Goal: Task Accomplishment & Management: Complete application form

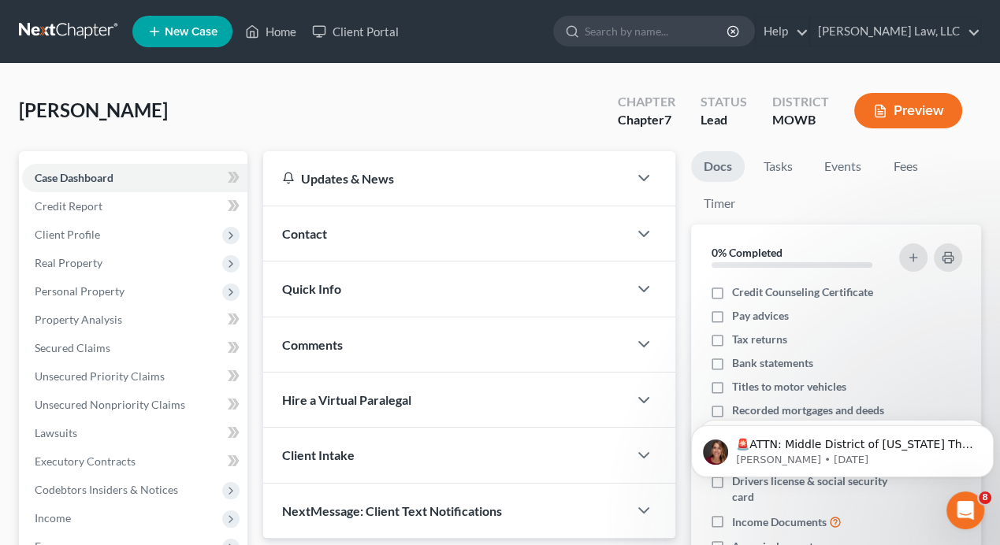
click at [195, 32] on span "New Case" at bounding box center [191, 32] width 53 height 12
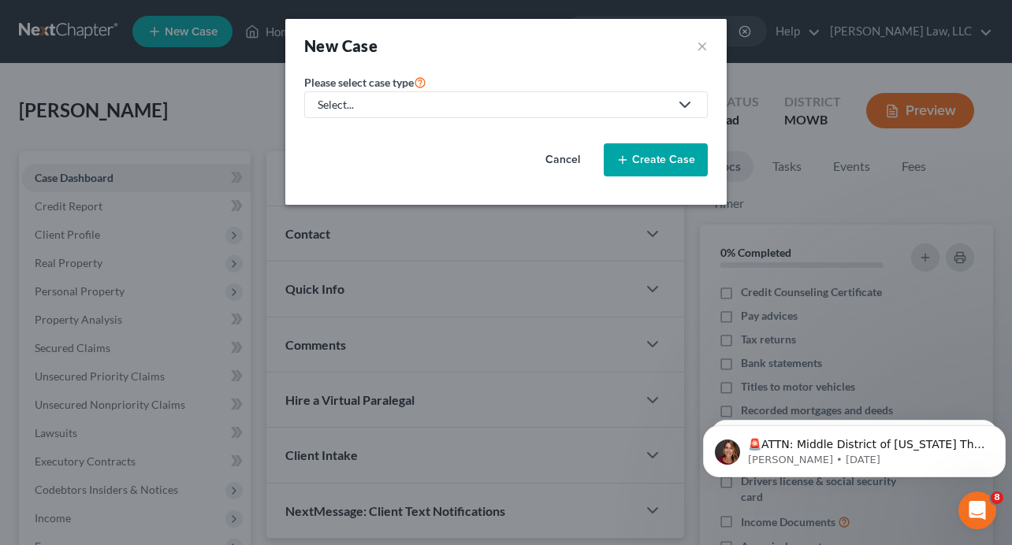
click at [384, 107] on div "Select..." at bounding box center [493, 105] width 351 height 16
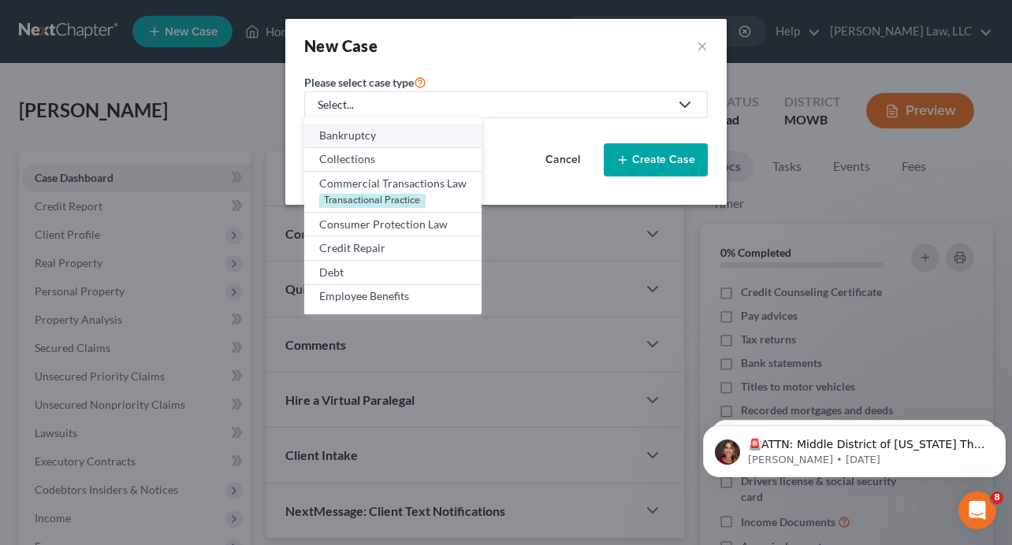
click at [392, 139] on div "Bankruptcy" at bounding box center [392, 136] width 147 height 16
select select "46"
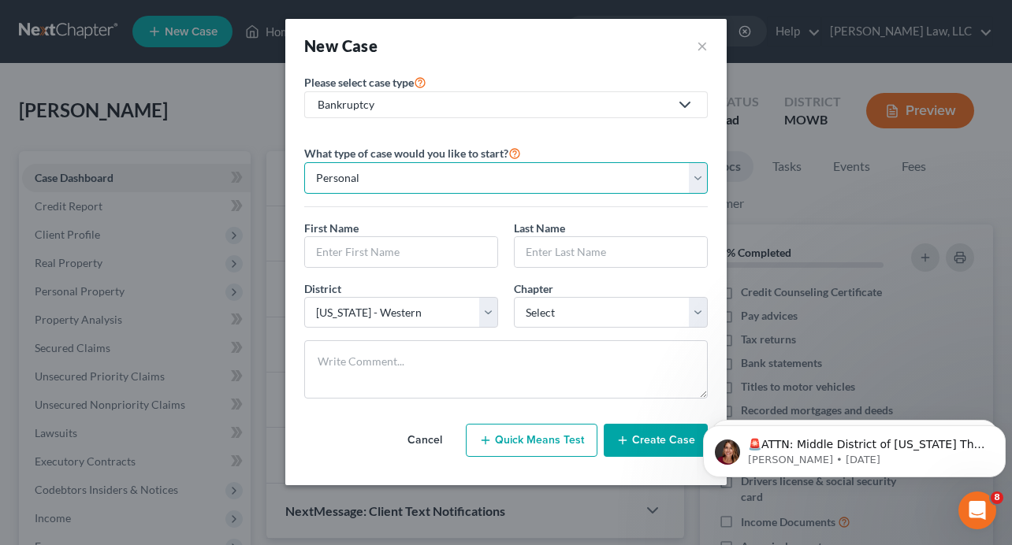
click at [378, 187] on select "Personal Business" at bounding box center [505, 178] width 403 height 32
click at [304, 162] on select "Personal Business" at bounding box center [505, 178] width 403 height 32
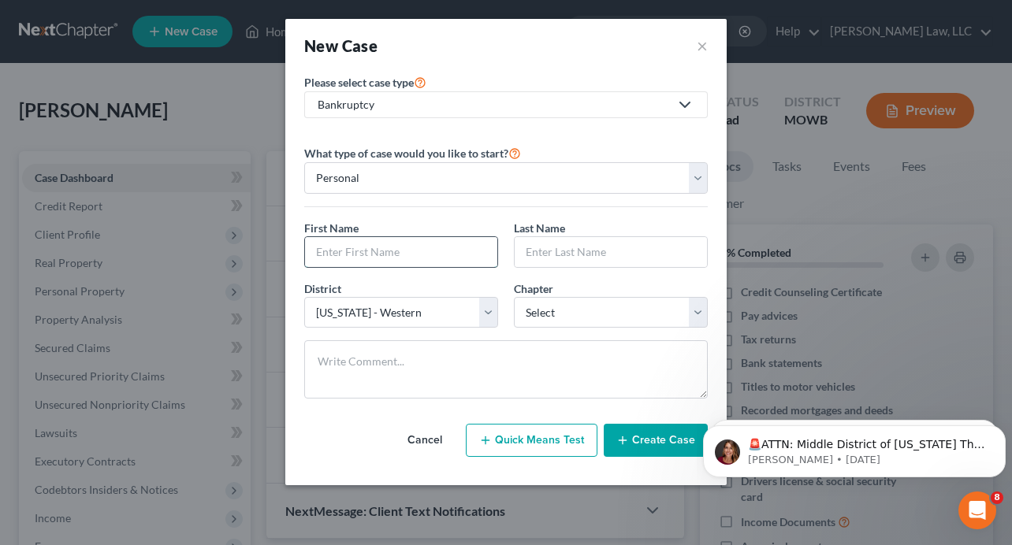
click at [403, 256] on input "text" at bounding box center [401, 252] width 192 height 30
type input "[PERSON_NAME]"
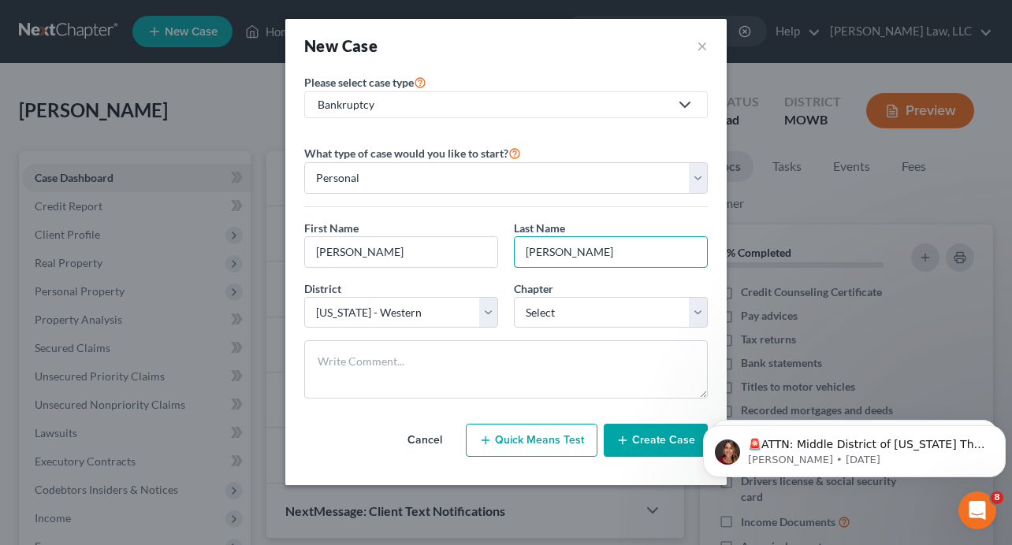
type input "[PERSON_NAME]"
click at [530, 443] on button "Quick Means Test" at bounding box center [532, 440] width 132 height 33
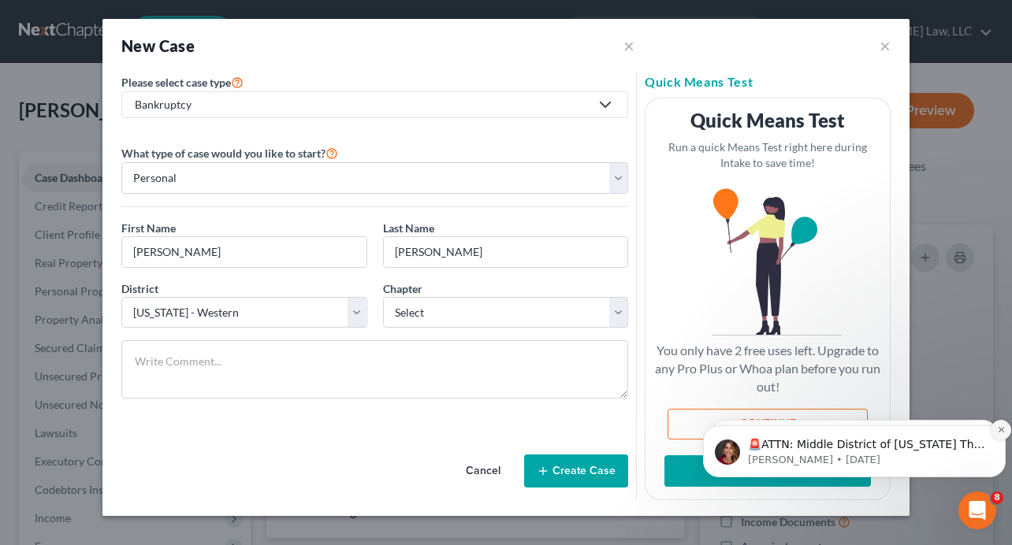
click at [998, 429] on icon "Dismiss notification" at bounding box center [1001, 429] width 9 height 9
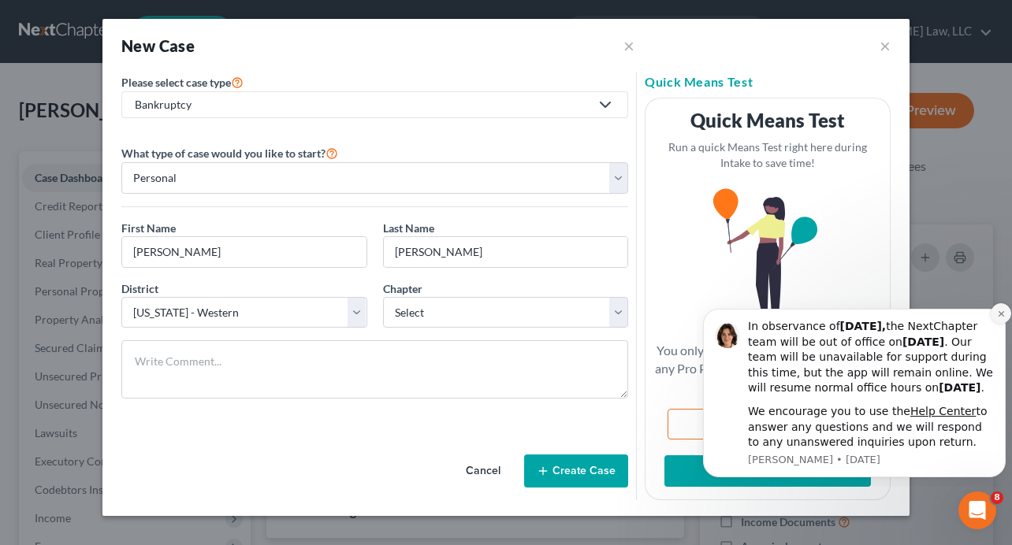
click at [998, 310] on icon "Dismiss notification" at bounding box center [1001, 314] width 9 height 9
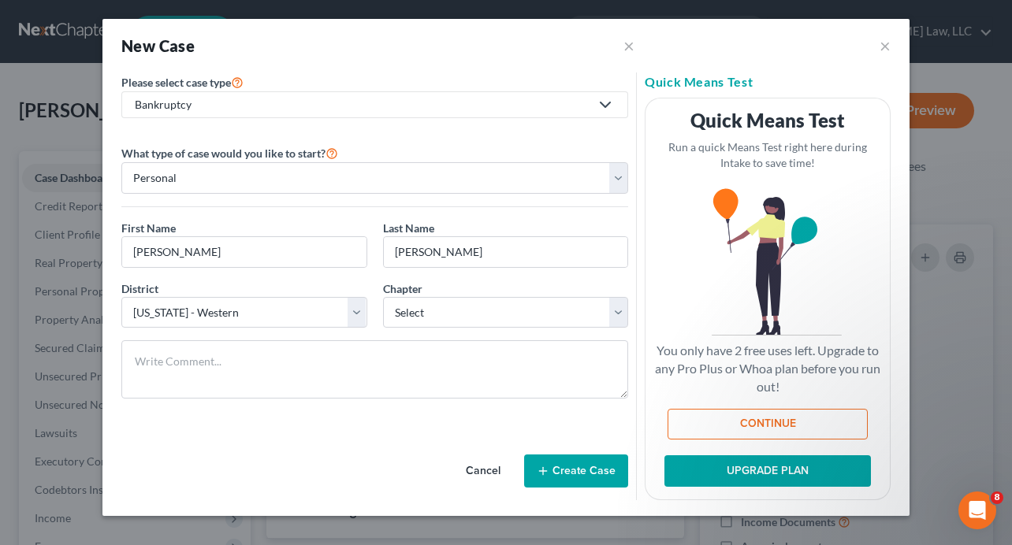
click at [577, 466] on button "Create Case" at bounding box center [576, 471] width 104 height 33
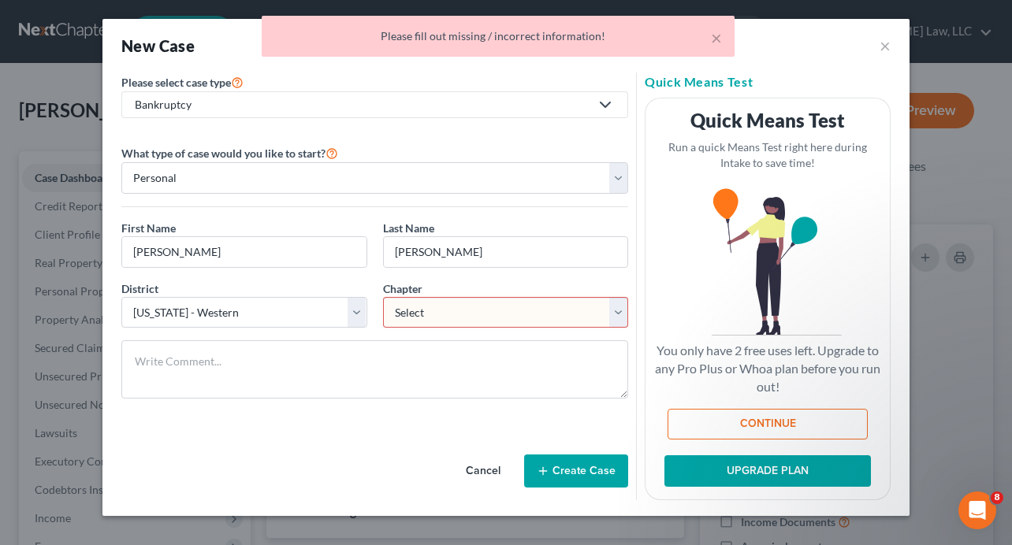
click at [420, 310] on select "Select 7 11 12 13" at bounding box center [506, 313] width 246 height 32
select select "0"
click at [383, 297] on select "Select 7 11 12 13" at bounding box center [506, 313] width 246 height 32
click at [592, 477] on button "Create Case" at bounding box center [576, 471] width 104 height 33
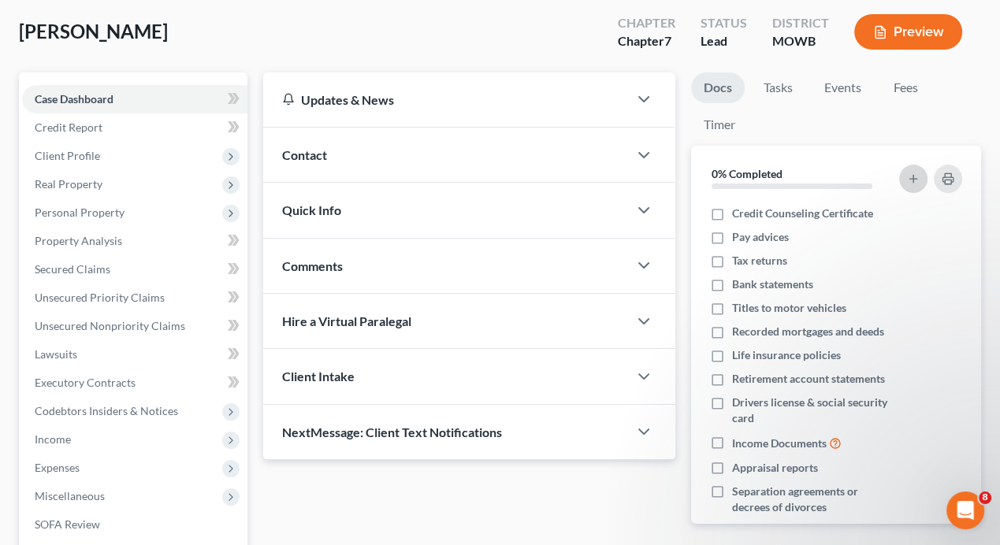
click at [910, 177] on icon "button" at bounding box center [913, 179] width 13 height 13
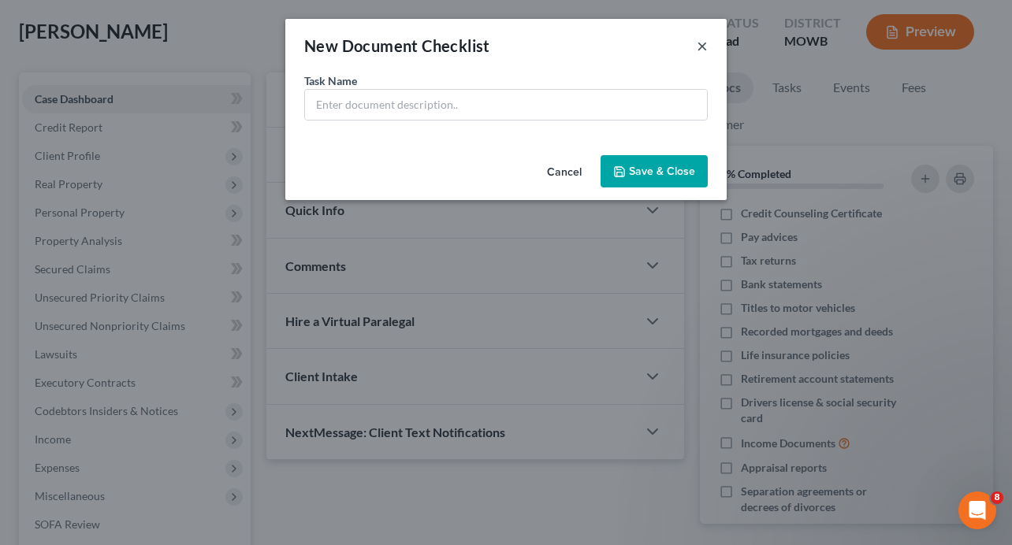
click at [701, 51] on button "×" at bounding box center [701, 45] width 11 height 19
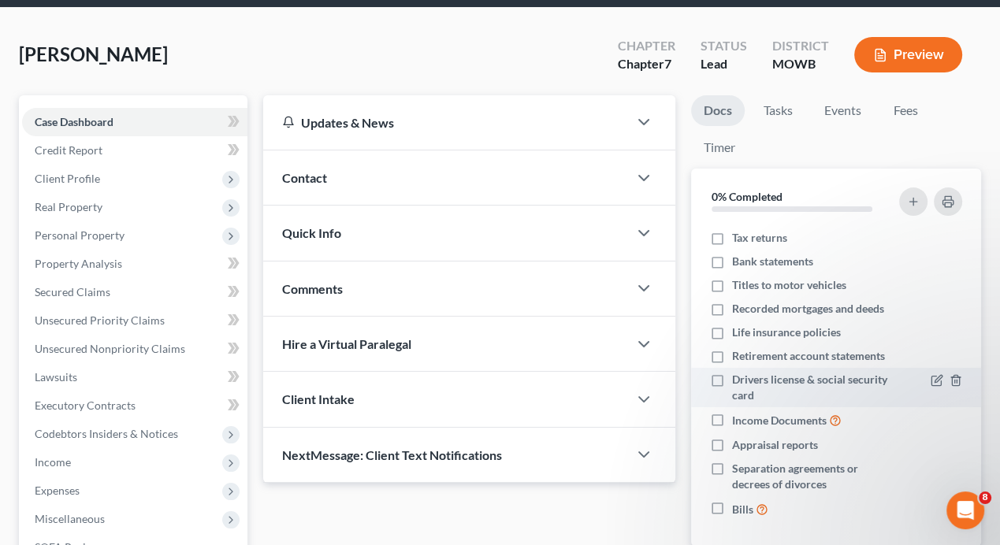
scroll to position [54, 0]
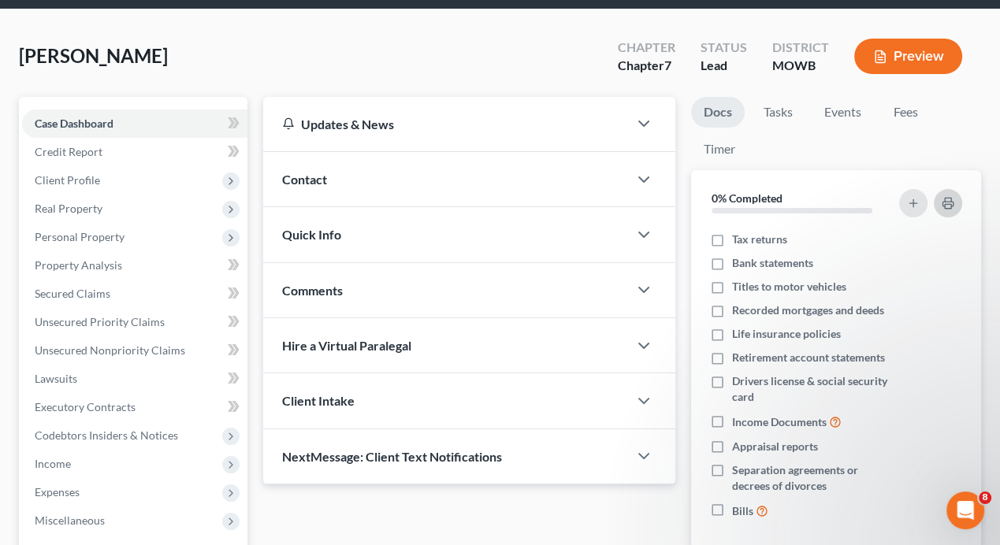
click at [946, 204] on icon "button" at bounding box center [947, 203] width 13 height 13
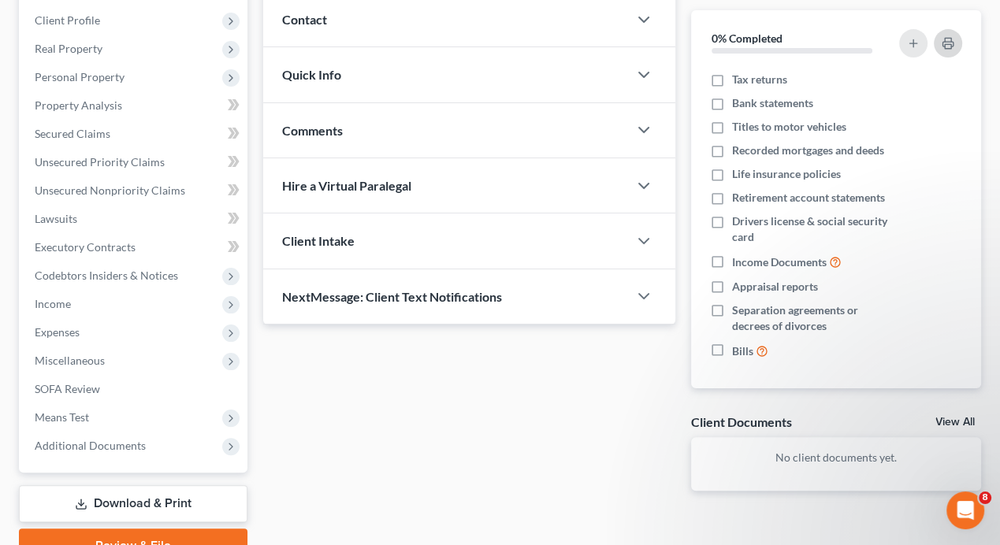
scroll to position [291, 0]
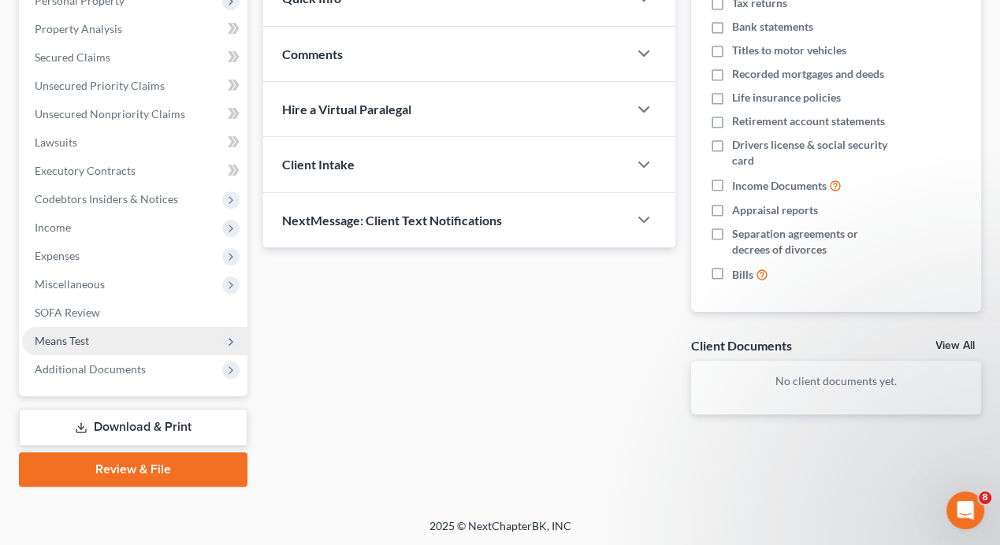
click at [230, 341] on icon at bounding box center [231, 342] width 13 height 13
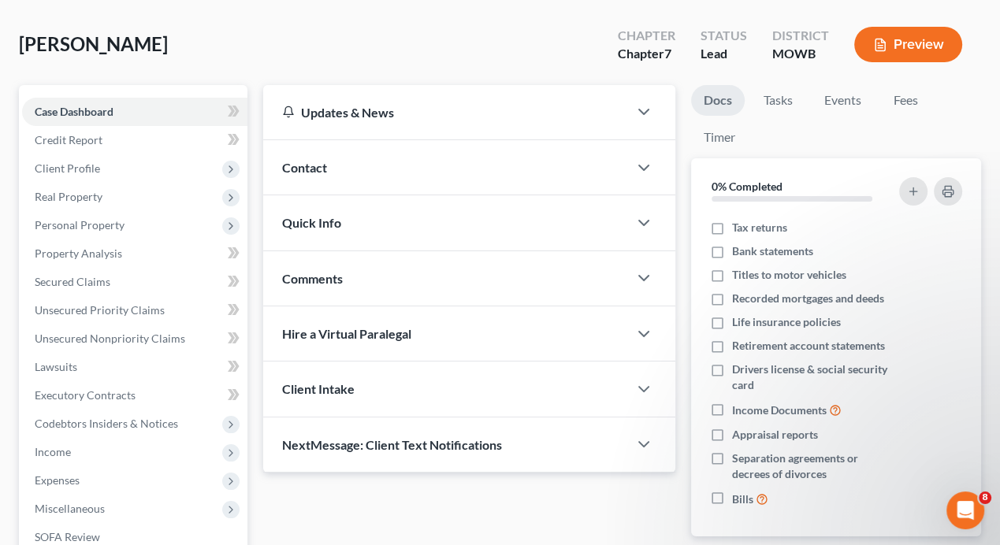
scroll to position [0, 0]
